Goal: Information Seeking & Learning: Learn about a topic

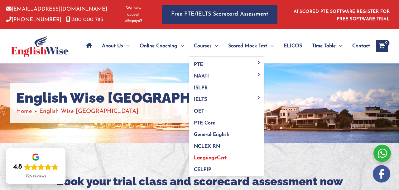
click at [218, 156] on span "LanguageCert" at bounding box center [210, 158] width 33 height 5
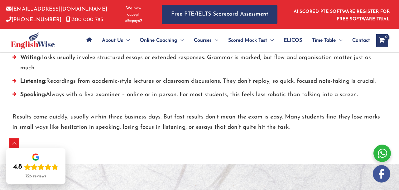
scroll to position [324, 0]
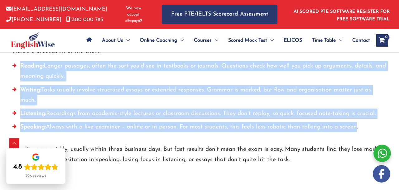
drag, startPoint x: 21, startPoint y: 75, endPoint x: 140, endPoint y: 122, distance: 127.0
click at [346, 134] on ul "Reading: Longer passages, often the sort you’d see in textbooks or journals. Qu…" at bounding box center [199, 98] width 374 height 75
click at [64, 85] on li "Reading: Longer passages, often the sort you’d see in textbooks or journals. Qu…" at bounding box center [199, 73] width 374 height 24
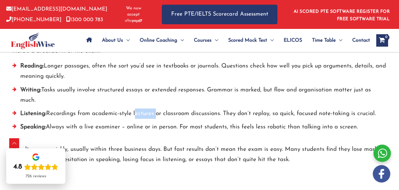
drag, startPoint x: 154, startPoint y: 122, endPoint x: 135, endPoint y: 124, distance: 19.4
click at [135, 122] on li "Listening: Recordings from academic-style lectures or classroom discussions. Th…" at bounding box center [199, 115] width 374 height 13
drag, startPoint x: 178, startPoint y: 123, endPoint x: 239, endPoint y: 124, distance: 60.4
click at [239, 122] on li "Listening: Recordings from academic-style lectures or classroom discussions. Th…" at bounding box center [199, 115] width 374 height 13
drag, startPoint x: 313, startPoint y: 123, endPoint x: 363, endPoint y: 128, distance: 50.1
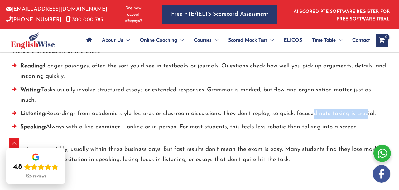
click at [365, 122] on li "Listening: Recordings from academic-style lectures or classroom discussions. Th…" at bounding box center [199, 115] width 374 height 13
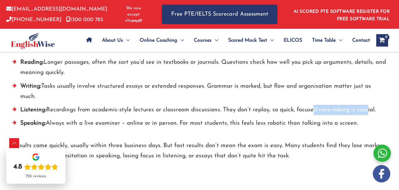
scroll to position [356, 0]
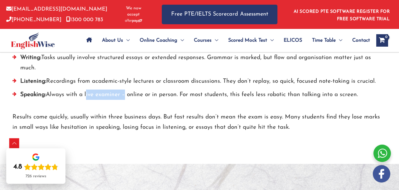
drag, startPoint x: 87, startPoint y: 103, endPoint x: 124, endPoint y: 103, distance: 36.8
click at [124, 103] on li "Speaking: Always with a live examiner – online or in person. For most students,…" at bounding box center [199, 96] width 374 height 13
click at [126, 103] on li "Speaking: Always with a live examiner – online or in person. For most students,…" at bounding box center [199, 96] width 374 height 13
drag, startPoint x: 129, startPoint y: 105, endPoint x: 144, endPoint y: 105, distance: 15.0
click at [144, 103] on li "Speaking: Always with a live examiner – online or in person. For most students,…" at bounding box center [199, 96] width 374 height 13
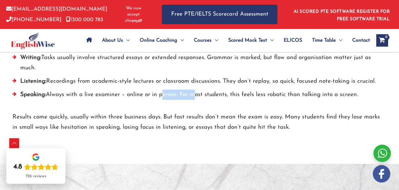
drag, startPoint x: 161, startPoint y: 104, endPoint x: 192, endPoint y: 106, distance: 30.5
click at [192, 103] on li "Speaking: Always with a live examiner – online or in person. For most students,…" at bounding box center [199, 96] width 374 height 13
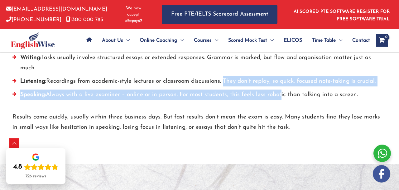
drag, startPoint x: 223, startPoint y: 97, endPoint x: 282, endPoint y: 103, distance: 59.1
click at [281, 103] on ul "Reading: Longer passages, often the sort you’d see in textbooks or journals. Qu…" at bounding box center [199, 66] width 374 height 75
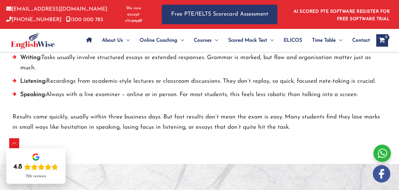
click at [282, 103] on li "Speaking: Always with a live examiner – online or in person. For most students,…" at bounding box center [199, 96] width 374 height 13
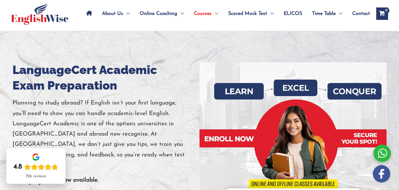
scroll to position [0, 0]
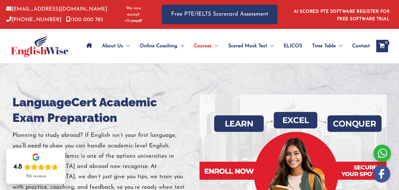
click at [112, 88] on div at bounding box center [199, 173] width 399 height 218
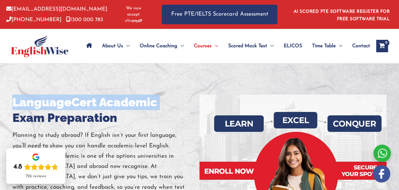
drag, startPoint x: 11, startPoint y: 112, endPoint x: 164, endPoint y: 114, distance: 153.3
click at [164, 114] on div at bounding box center [199, 173] width 399 height 218
copy div "LanguageCert Academic"
